Goal: Obtain resource: Download file/media

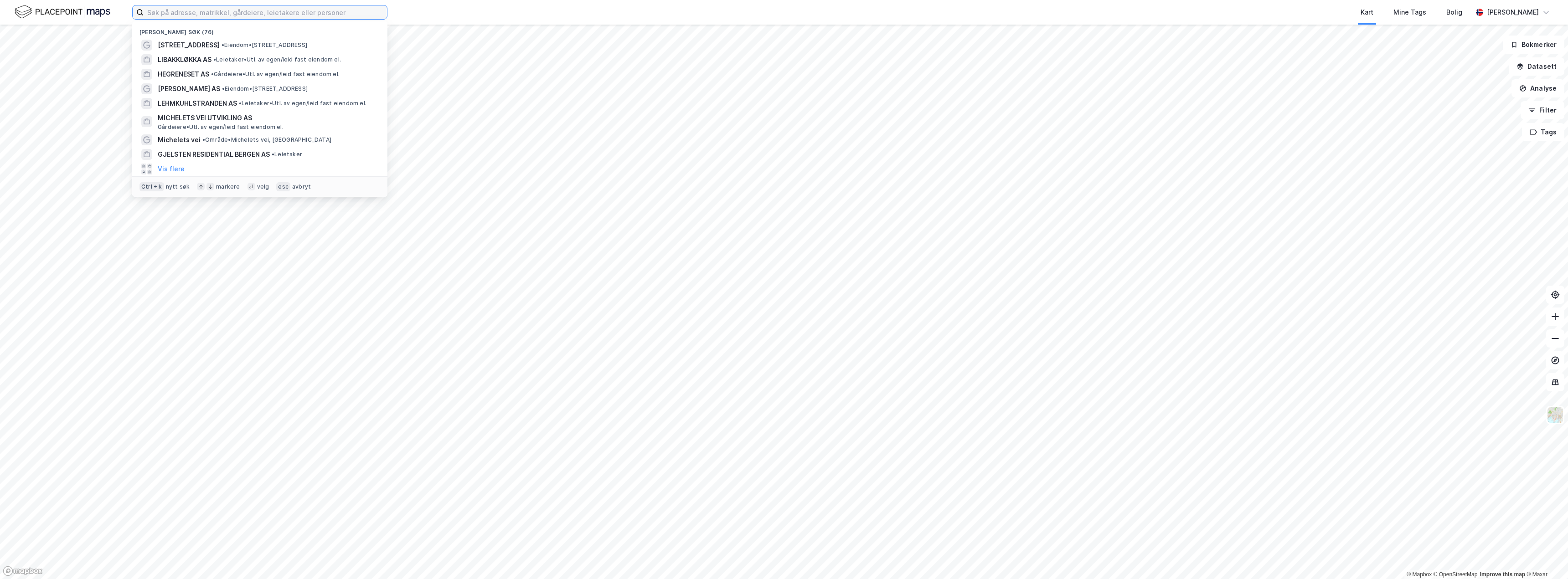
click at [198, 12] on input at bounding box center [265, 12] width 243 height 13
click at [206, 58] on span "LIBAKKLØKKA AS" at bounding box center [185, 60] width 54 height 11
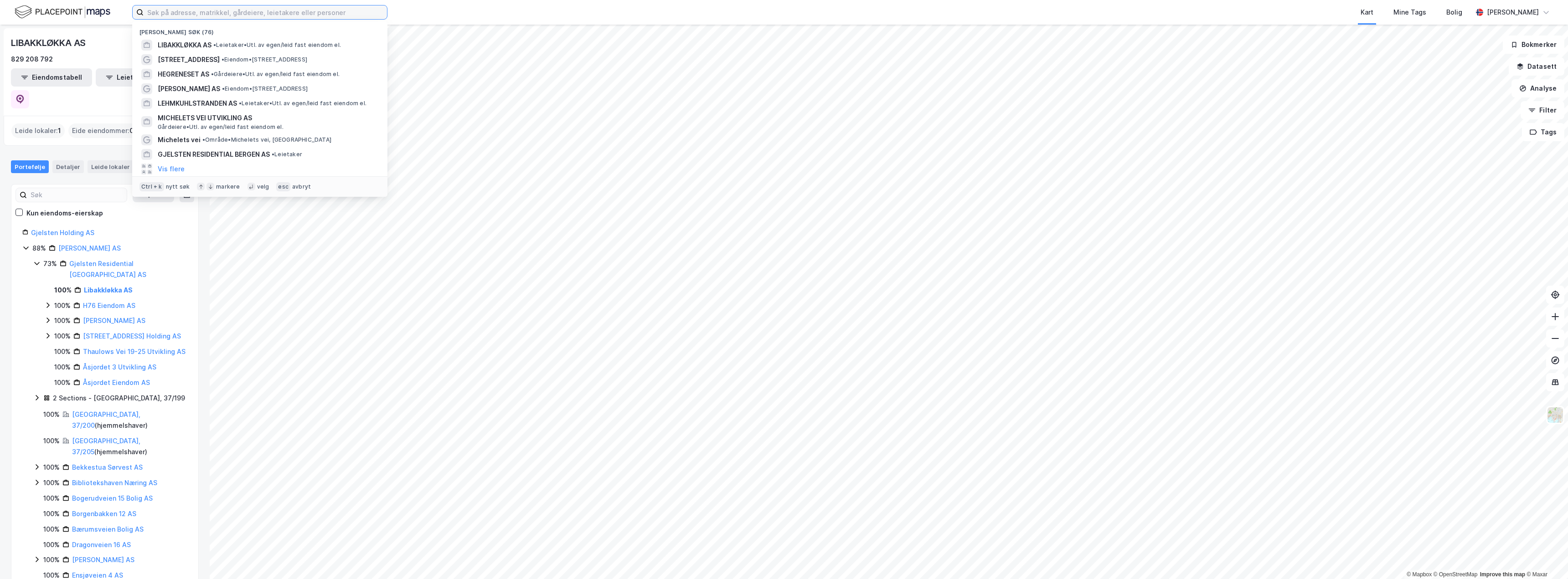
click at [194, 13] on input at bounding box center [265, 12] width 243 height 13
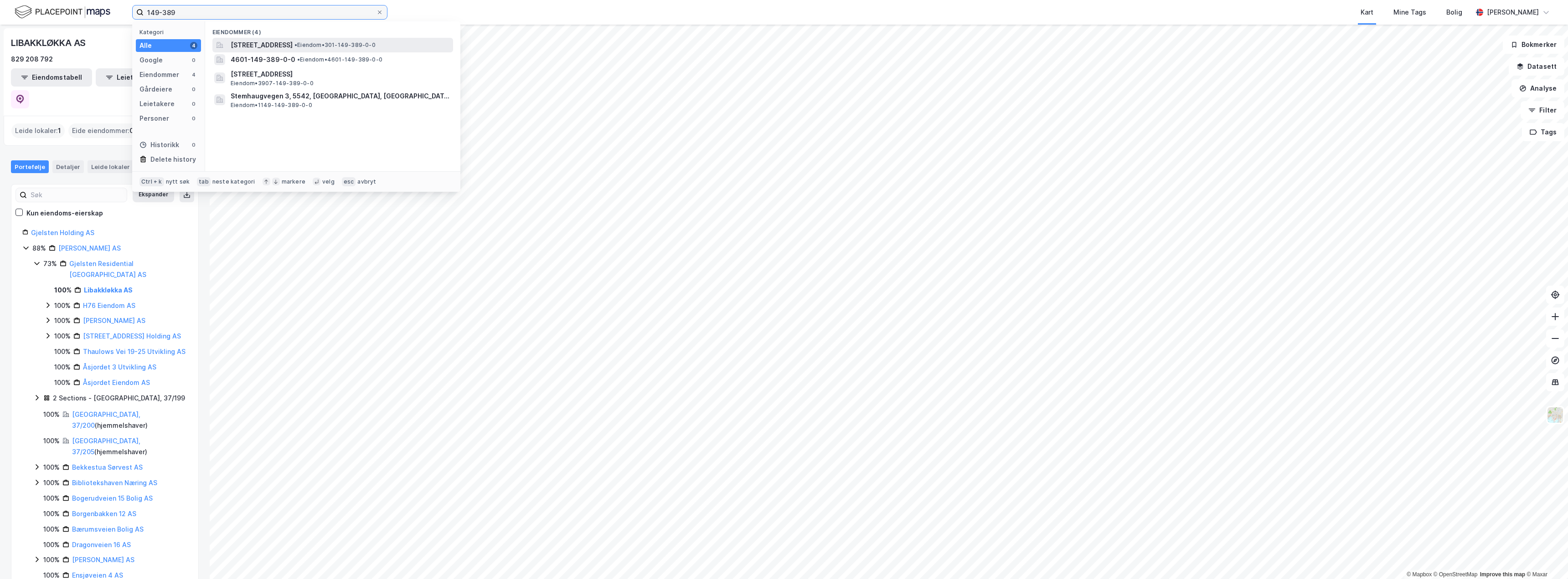
type input "149-389"
click at [376, 48] on span "• Eiendom • 301-149-389-0-0" at bounding box center [335, 45] width 81 height 7
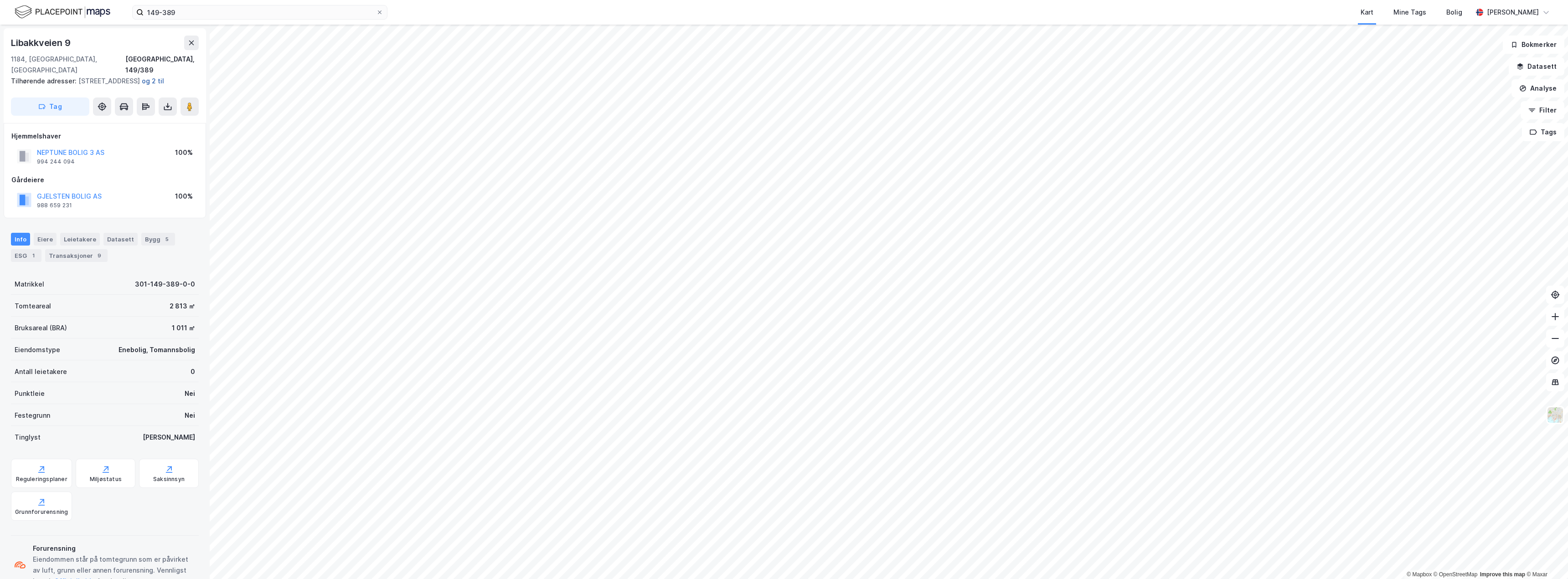
click at [0, 0] on button "og 2 til" at bounding box center [0, 0] width 0 height 0
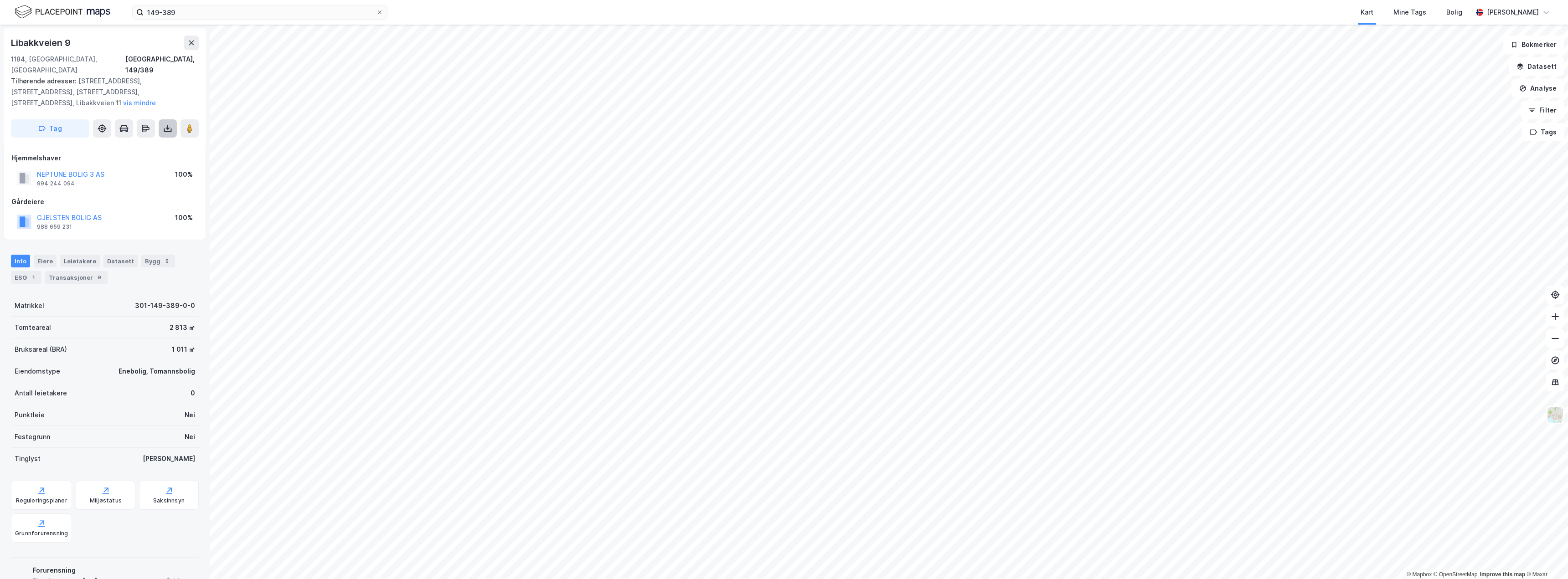
click at [173, 120] on button at bounding box center [167, 128] width 18 height 18
click at [141, 154] on div "Last ned matrikkelrapport" at bounding box center [128, 161] width 97 height 15
click at [192, 247] on div "Info [PERSON_NAME] Datasett Bygg 5 ESG 1 Transaksjoner 9" at bounding box center [105, 265] width 210 height 44
drag, startPoint x: 74, startPoint y: 174, endPoint x: 36, endPoint y: 176, distance: 38.1
click at [36, 176] on div "NEPTUNE BOLIG 3 AS 994 244 094 100%" at bounding box center [105, 178] width 187 height 22
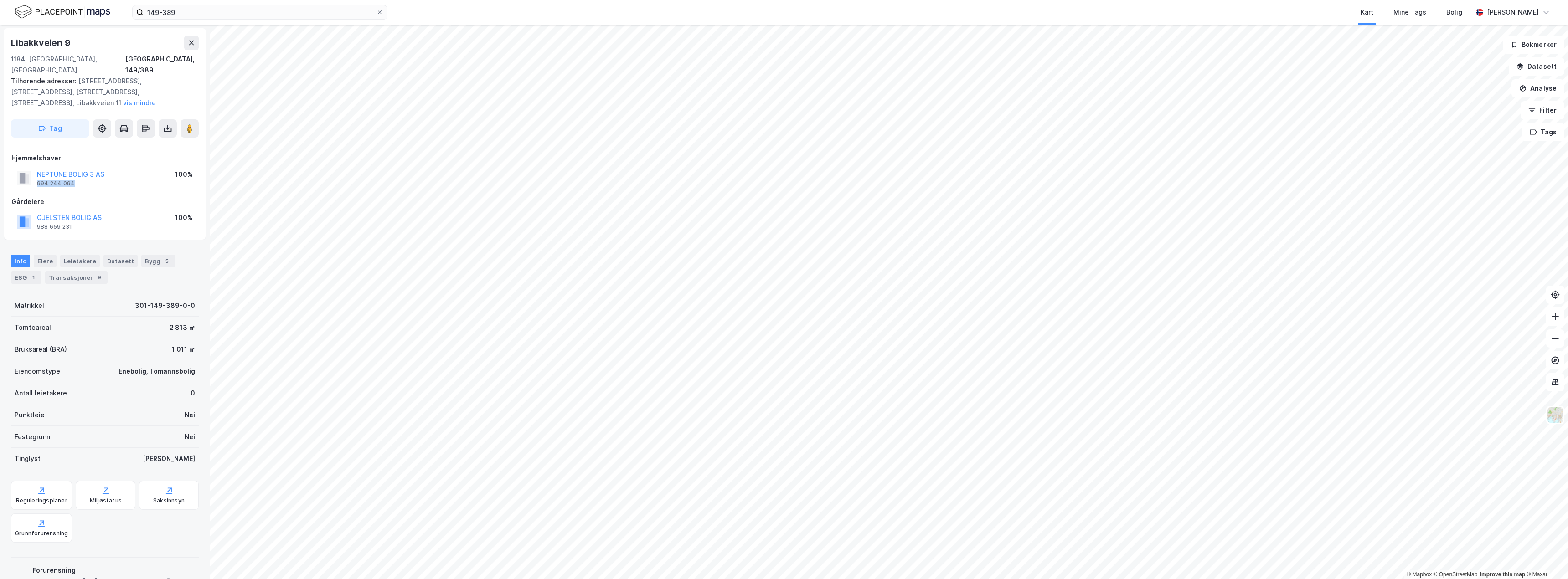
copy div "994 244 094"
drag, startPoint x: 72, startPoint y: 217, endPoint x: 35, endPoint y: 216, distance: 37.0
click at [35, 216] on div "GJELSTEN BOLIG AS 988 659 231" at bounding box center [59, 221] width 85 height 18
copy div "988 659 231"
